Goal: Task Accomplishment & Management: Use online tool/utility

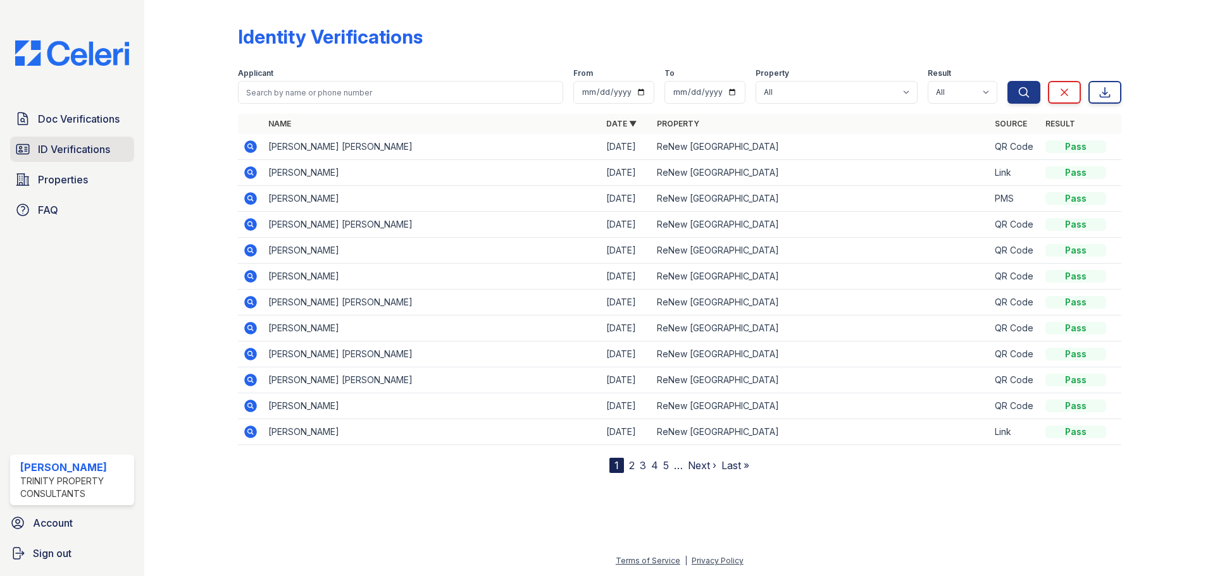
click at [72, 147] on span "ID Verifications" at bounding box center [74, 149] width 72 height 15
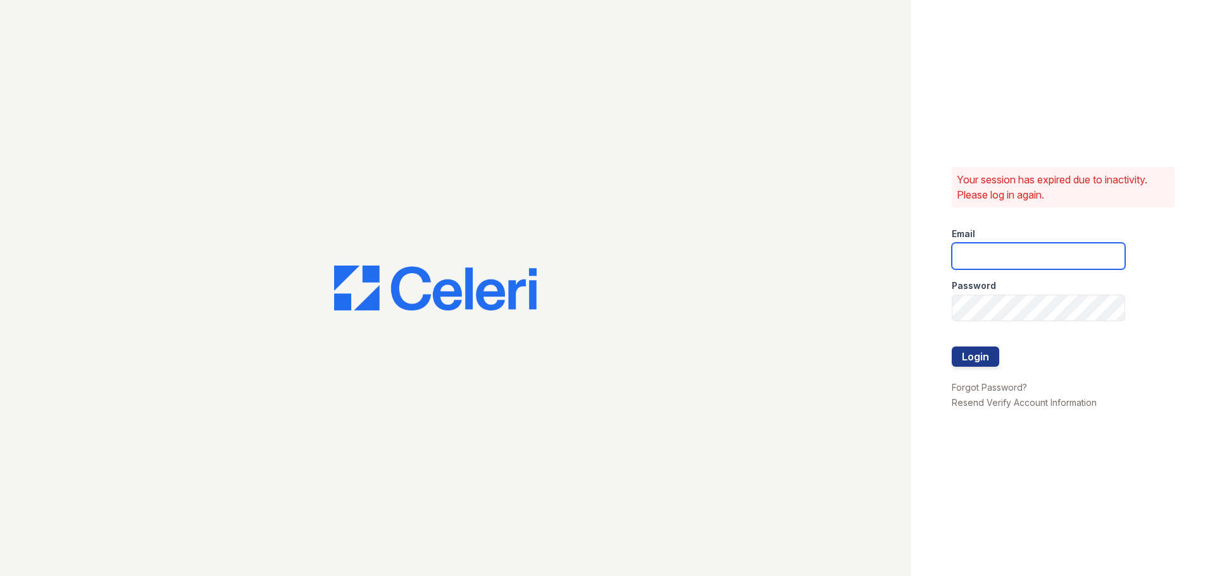
type input "[EMAIL_ADDRESS][DOMAIN_NAME]"
click at [992, 357] on button "Login" at bounding box center [974, 357] width 47 height 20
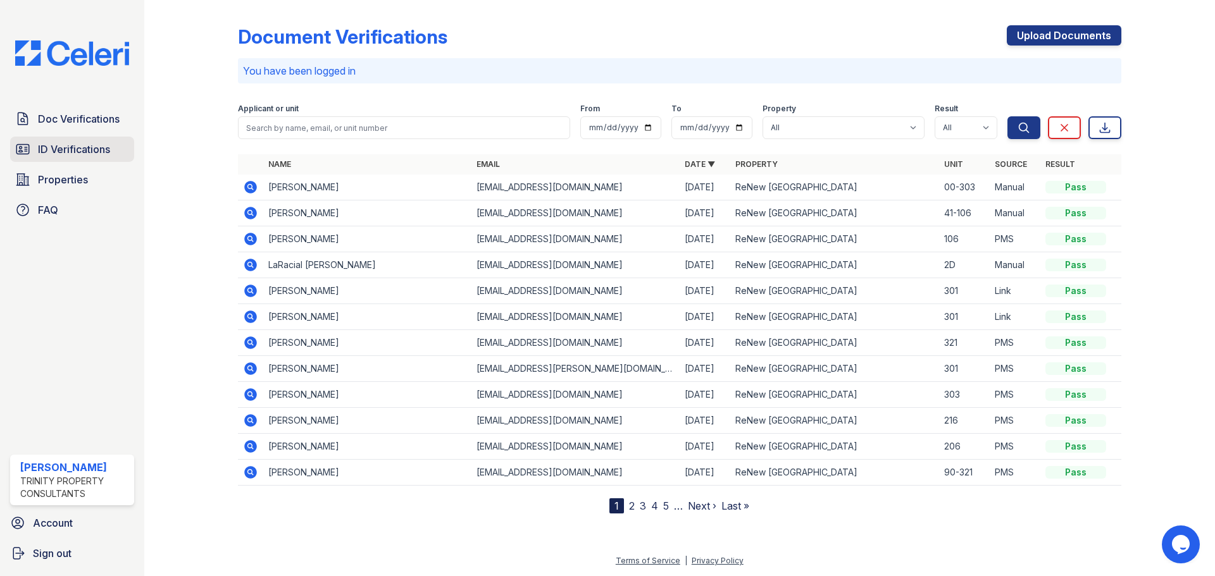
click at [51, 147] on span "ID Verifications" at bounding box center [74, 149] width 72 height 15
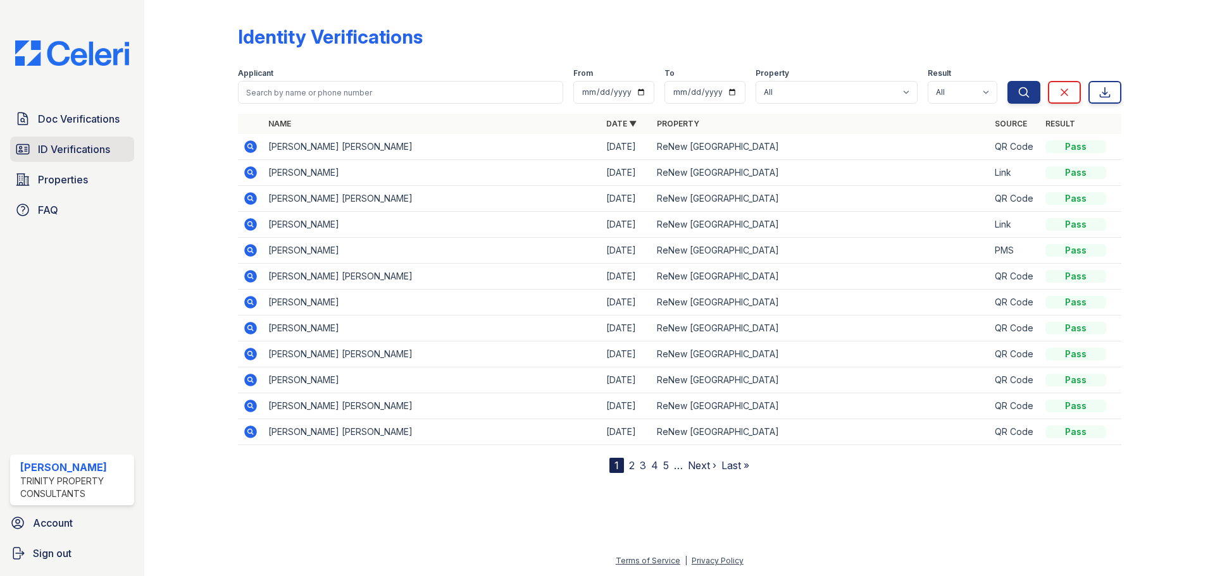
click at [72, 154] on span "ID Verifications" at bounding box center [74, 149] width 72 height 15
click at [30, 124] on link "Doc Verifications" at bounding box center [72, 118] width 124 height 25
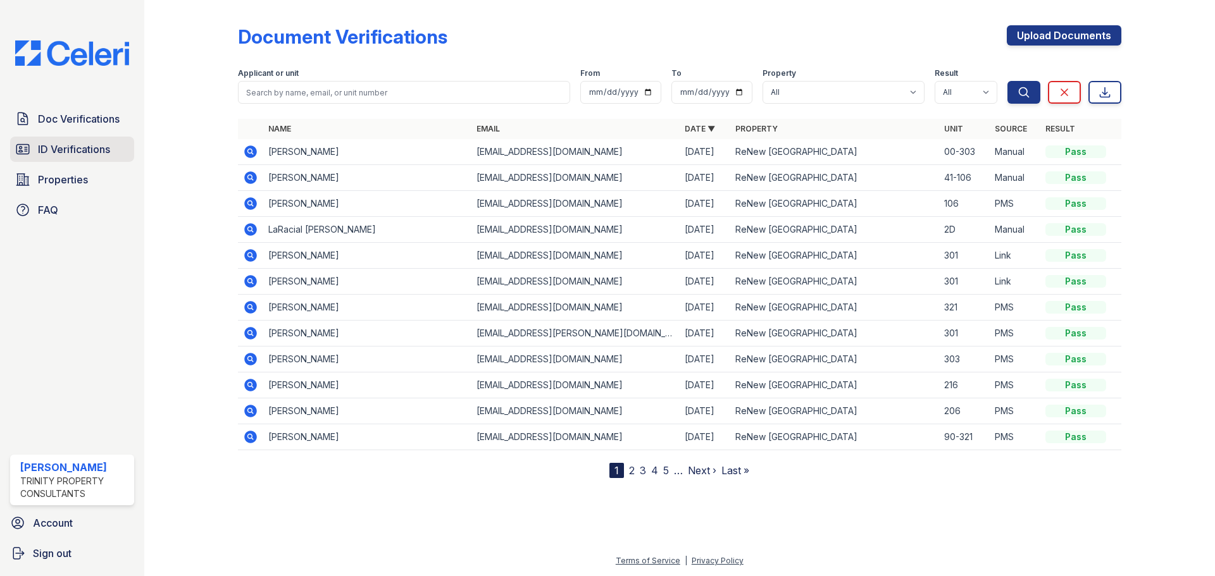
click at [70, 159] on link "ID Verifications" at bounding box center [72, 149] width 124 height 25
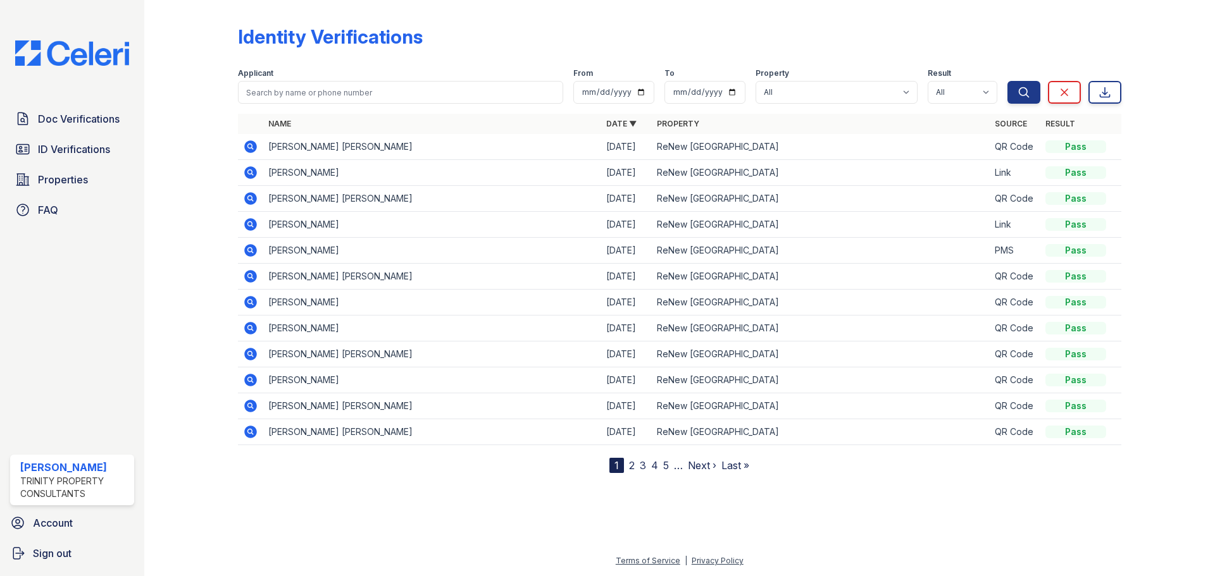
click at [70, 159] on link "ID Verifications" at bounding box center [72, 149] width 124 height 25
click at [83, 125] on span "Doc Verifications" at bounding box center [79, 118] width 82 height 15
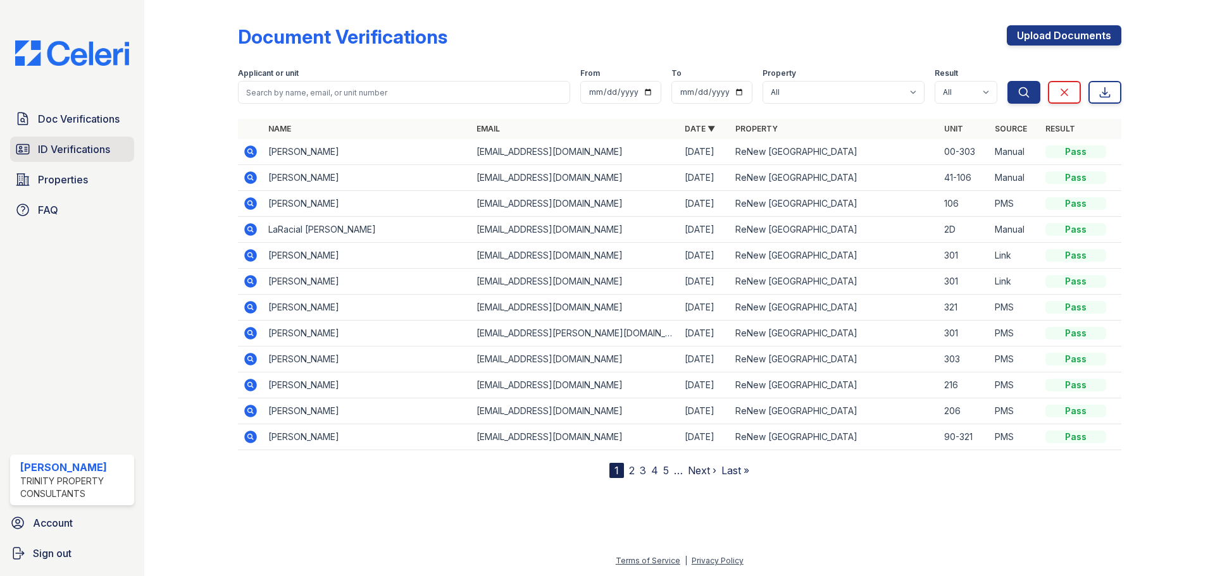
click at [77, 145] on span "ID Verifications" at bounding box center [74, 149] width 72 height 15
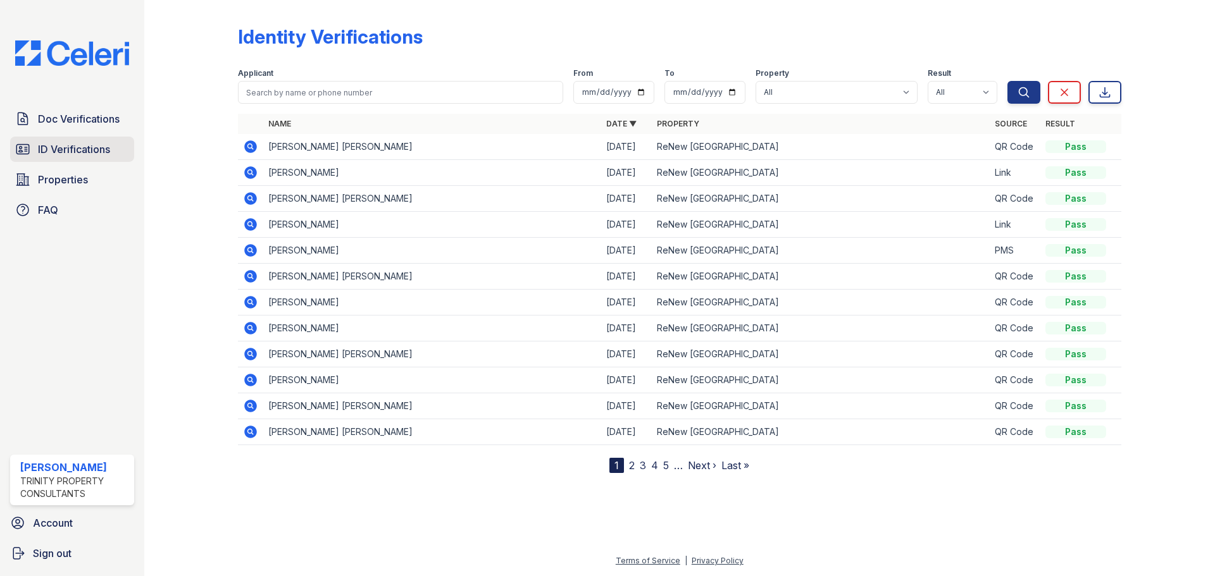
click at [73, 148] on span "ID Verifications" at bounding box center [74, 149] width 72 height 15
click at [81, 142] on link "ID Verifications" at bounding box center [72, 149] width 124 height 25
click at [1091, 517] on div at bounding box center [679, 523] width 1030 height 60
click at [81, 149] on span "ID Verifications" at bounding box center [74, 149] width 72 height 15
